Goal: Information Seeking & Learning: Learn about a topic

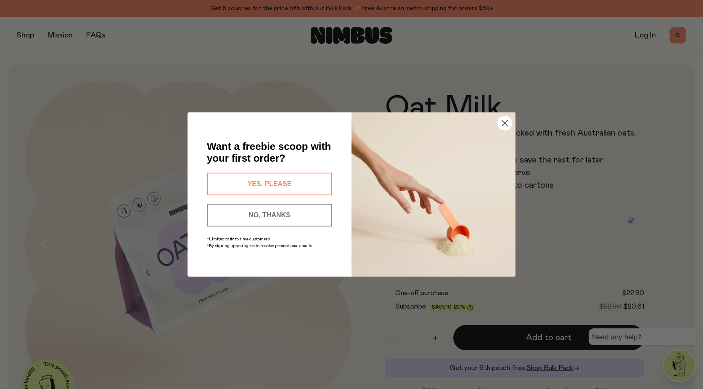
click at [503, 124] on circle "Close dialog" at bounding box center [505, 123] width 14 height 14
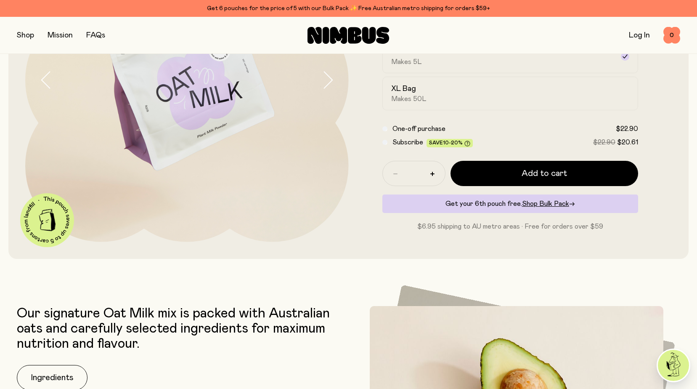
scroll to position [252, 0]
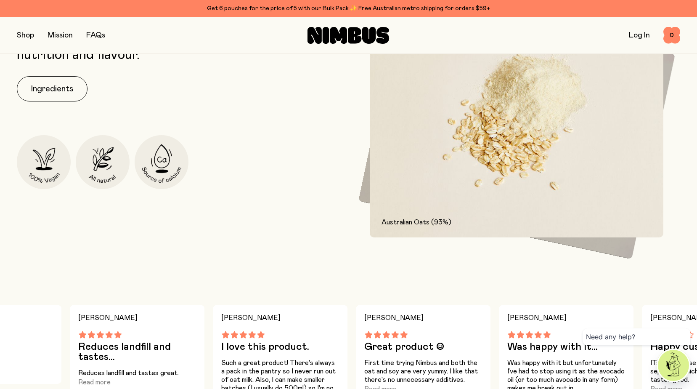
scroll to position [464, 0]
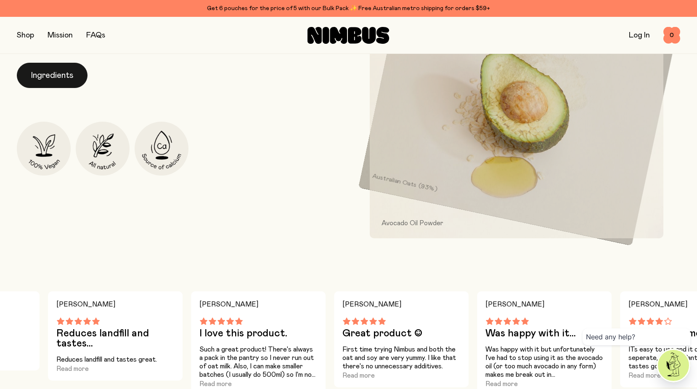
click at [76, 85] on button "Ingredients" at bounding box center [52, 75] width 71 height 25
